Goal: Information Seeking & Learning: Learn about a topic

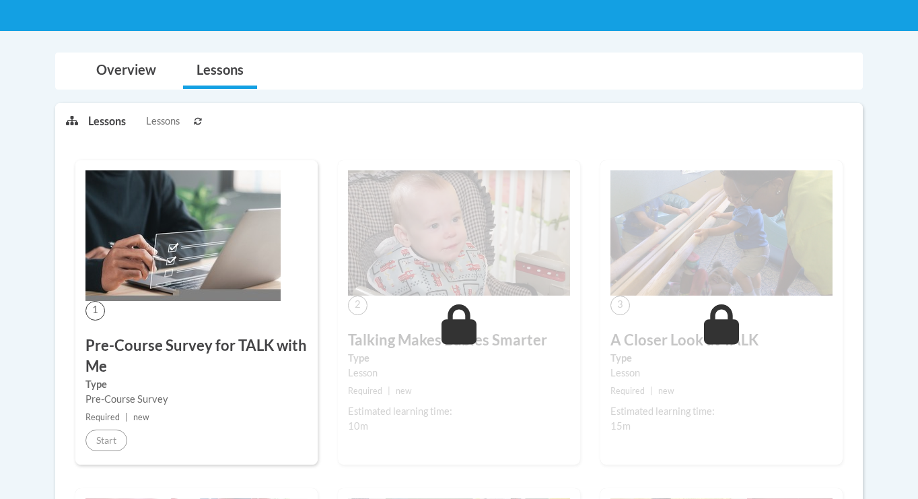
scroll to position [248, 0]
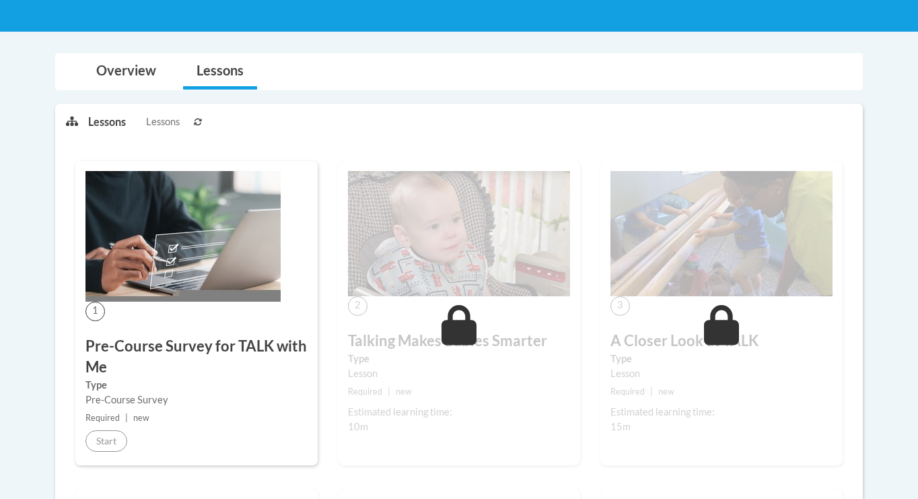
click at [233, 77] on link "Lessons" at bounding box center [220, 72] width 74 height 36
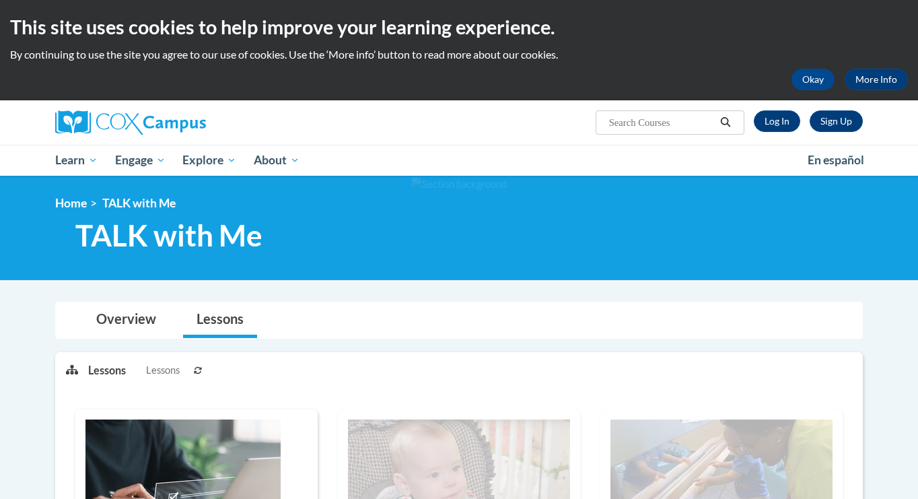
scroll to position [0, 0]
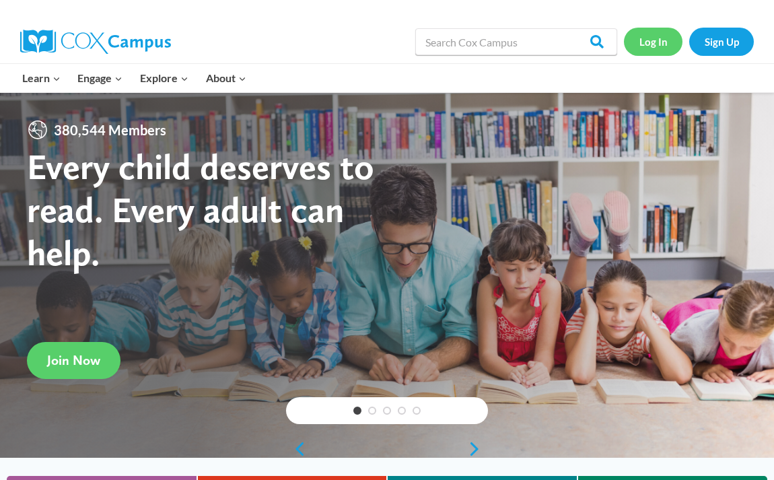
click at [656, 47] on link "Log In" at bounding box center [653, 42] width 59 height 28
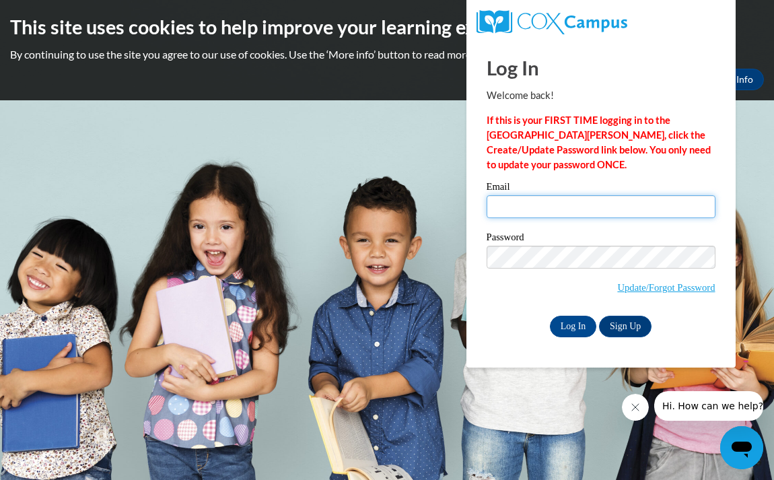
type input "elle.zarana@gmail.com"
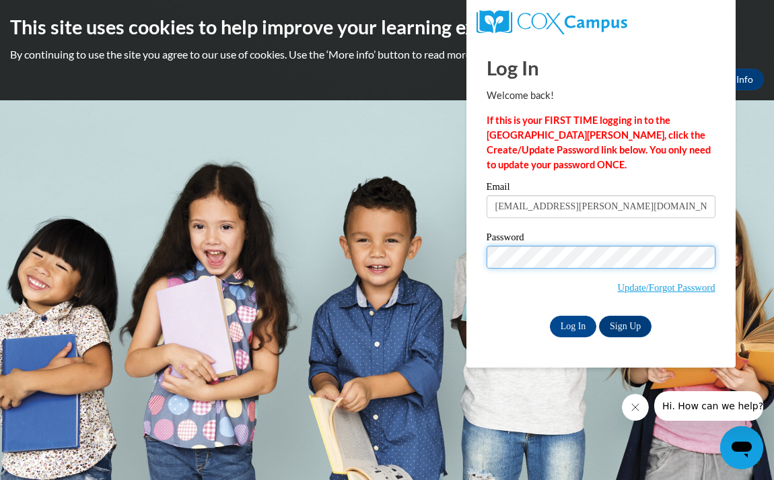
click at [572, 324] on input "Log In" at bounding box center [573, 327] width 47 height 22
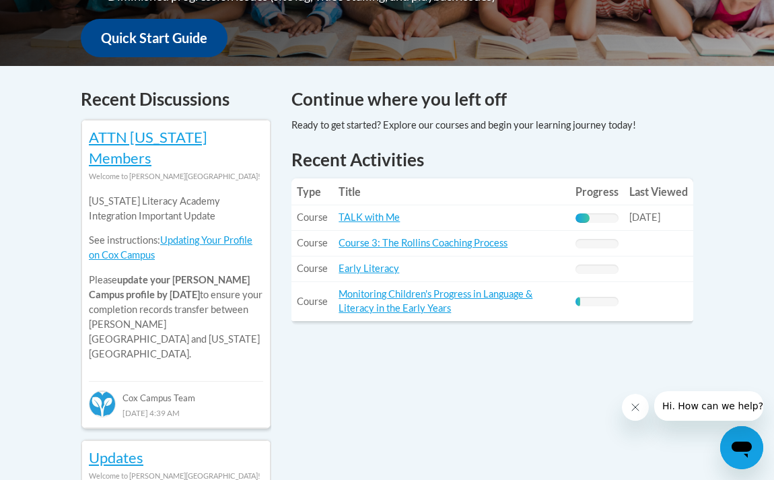
scroll to position [518, 0]
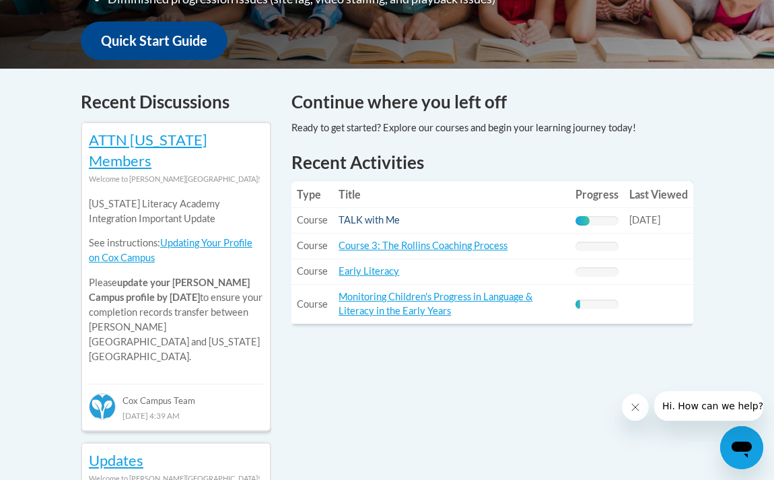
click at [378, 214] on link "TALK with Me" at bounding box center [369, 219] width 61 height 11
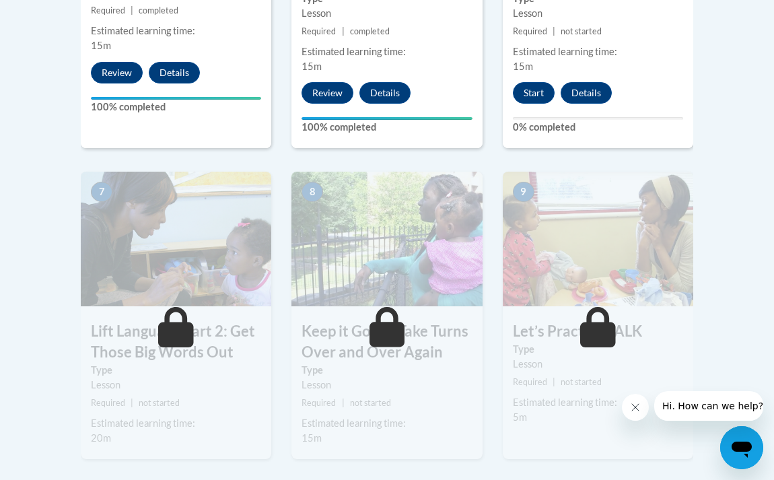
scroll to position [1045, 0]
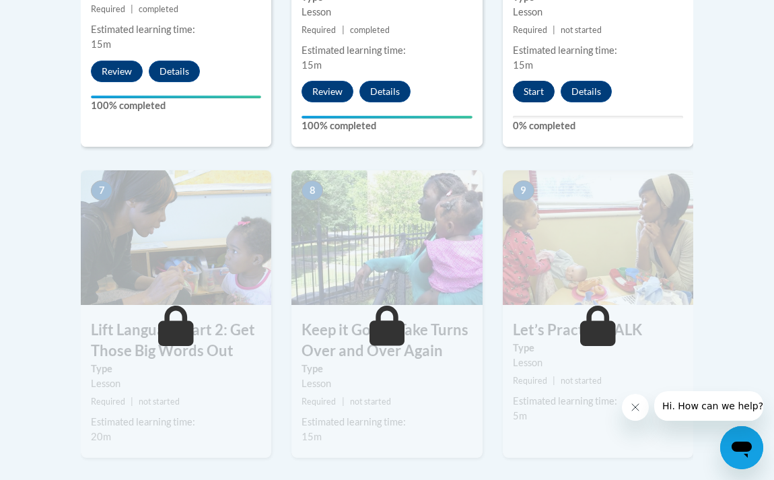
click at [534, 90] on button "Start" at bounding box center [534, 92] width 42 height 22
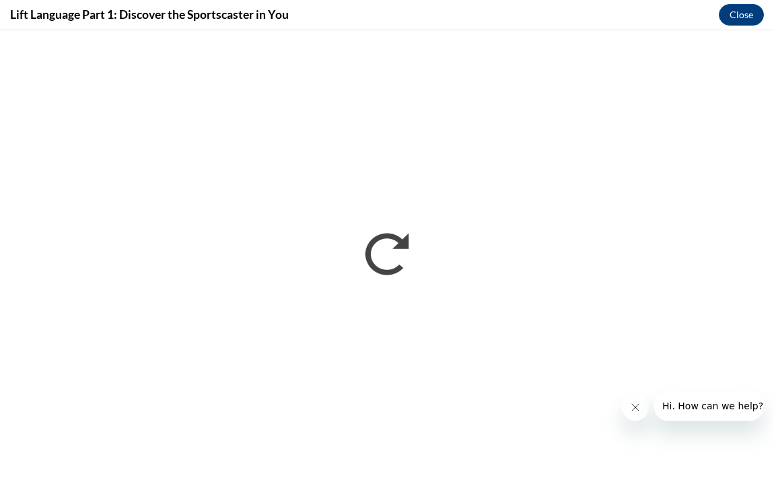
scroll to position [0, 0]
